Goal: Book appointment/travel/reservation

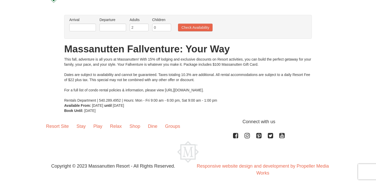
scroll to position [30, 0]
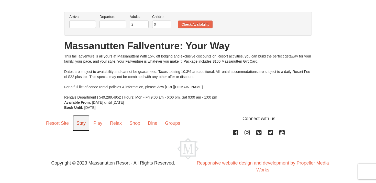
click at [82, 123] on link "Stay" at bounding box center [81, 123] width 17 height 16
